Goal: Information Seeking & Learning: Compare options

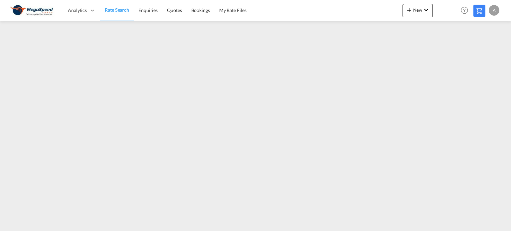
click at [113, 9] on span "Rate Search" at bounding box center [117, 10] width 24 height 6
click at [114, 10] on span "Rate Search" at bounding box center [117, 10] width 24 height 6
click at [148, 9] on span "Enquiries" at bounding box center [147, 10] width 19 height 6
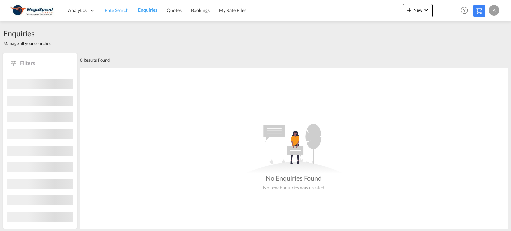
click at [116, 10] on span "Rate Search" at bounding box center [117, 10] width 24 height 6
